Goal: Task Accomplishment & Management: Use online tool/utility

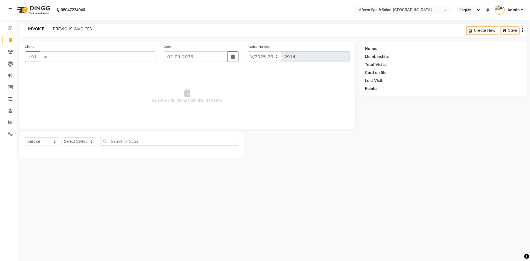
select select "750"
select select "service"
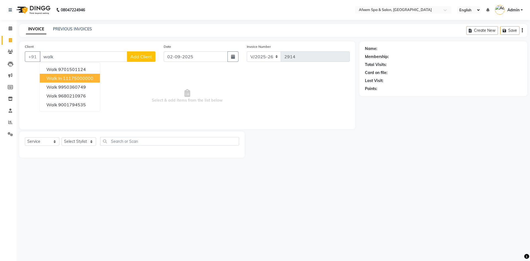
drag, startPoint x: 68, startPoint y: 76, endPoint x: 76, endPoint y: 79, distance: 9.0
click at [68, 76] on ngb-highlight "11175000000" at bounding box center [78, 78] width 30 height 6
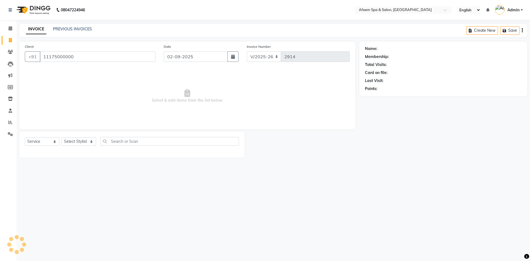
type input "11175000000"
click at [86, 143] on select "Select Stylist aarti bhavna deep Deepika [PERSON_NAME] [PERSON_NAME] [PERSON_NA…" at bounding box center [79, 141] width 35 height 9
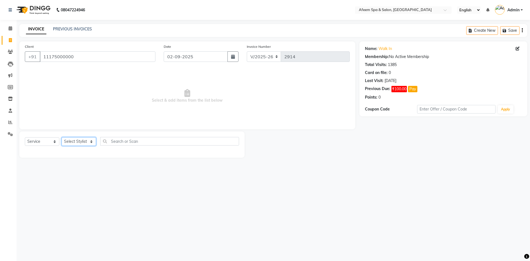
select select "47380"
click at [62, 137] on select "Select Stylist aarti bhavna deep Deepika [PERSON_NAME] [PERSON_NAME] [PERSON_NA…" at bounding box center [79, 141] width 35 height 9
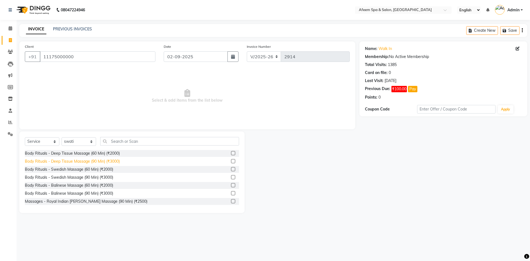
click at [110, 159] on div "Body Rituals - Deep Tissue Massage (90 Min) (₹3000)" at bounding box center [72, 162] width 95 height 6
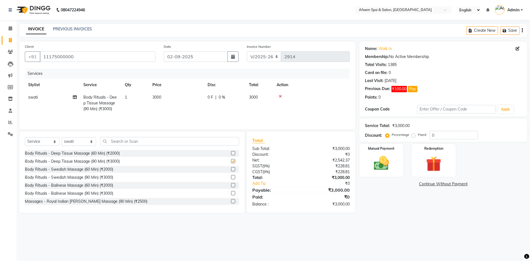
checkbox input "false"
click at [388, 165] on img at bounding box center [382, 163] width 26 height 18
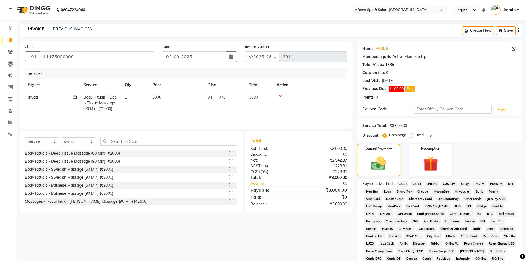
click at [400, 183] on span "CASH" at bounding box center [403, 184] width 12 height 6
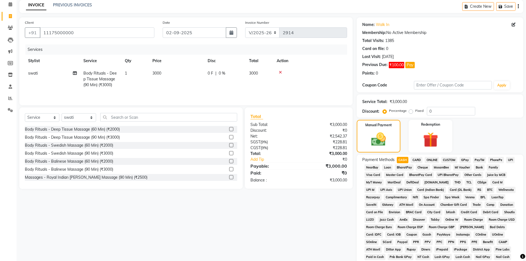
scroll to position [83, 0]
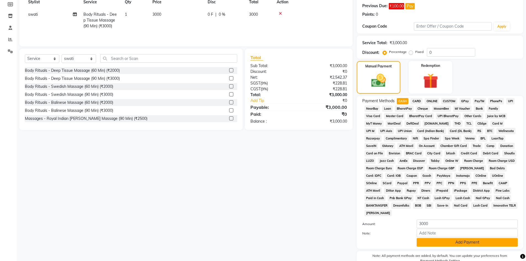
click at [451, 241] on button "Add Payment" at bounding box center [467, 242] width 101 height 9
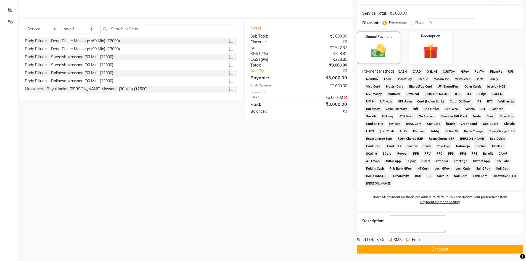
scroll to position [113, 0]
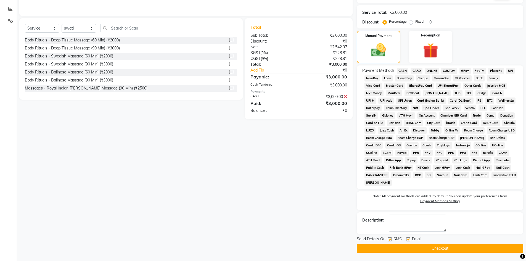
click at [448, 246] on button "Checkout" at bounding box center [440, 248] width 167 height 9
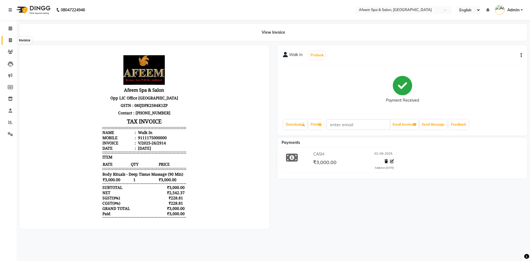
click at [12, 40] on span at bounding box center [11, 40] width 10 height 6
select select "service"
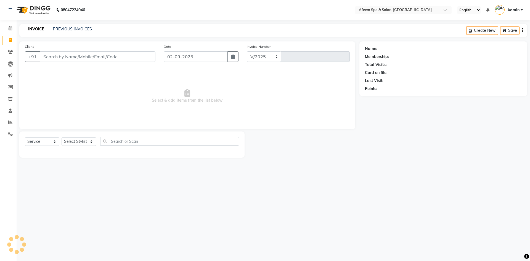
select select "750"
type input "2915"
